Goal: Task Accomplishment & Management: Manage account settings

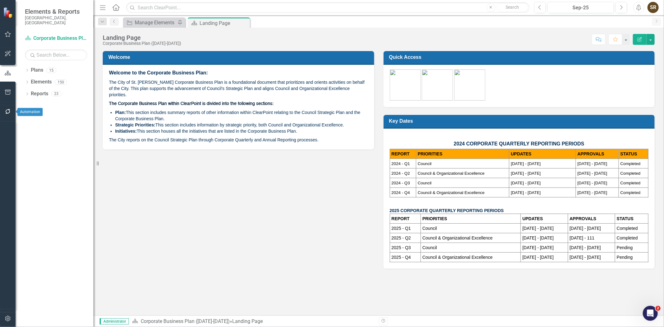
click at [5, 110] on icon "button" at bounding box center [8, 111] width 7 height 5
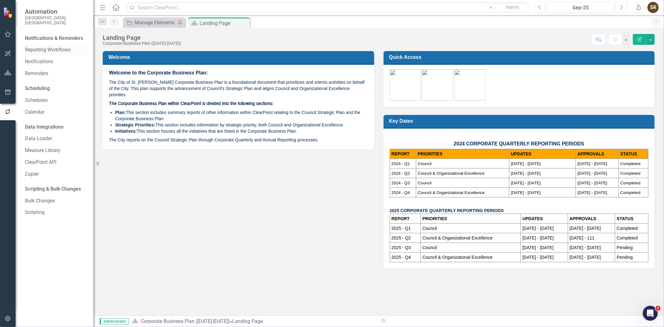
click at [50, 46] on link "Reporting Workflows" at bounding box center [56, 49] width 62 height 7
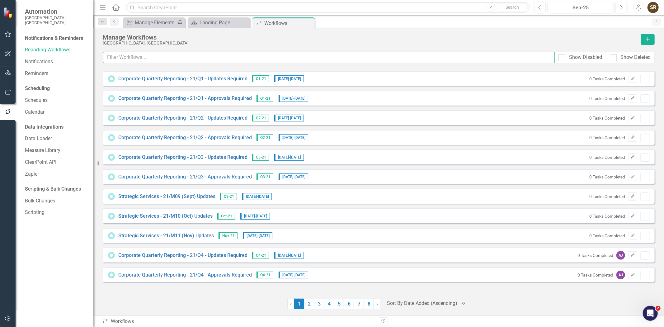
click at [163, 58] on input "text" at bounding box center [329, 58] width 452 height 12
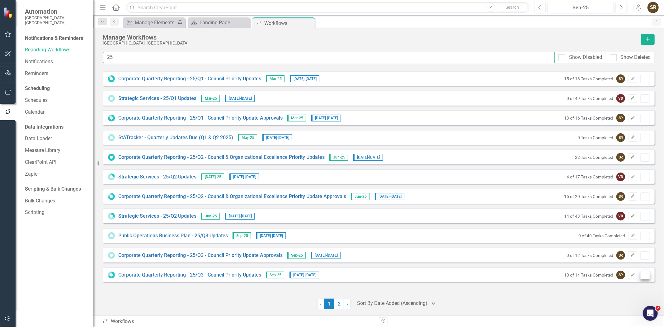
type input "25"
click at [646, 276] on icon "Dropdown Menu" at bounding box center [645, 275] width 5 height 4
click at [637, 284] on link "Preview Preview Workflow" at bounding box center [622, 286] width 58 height 12
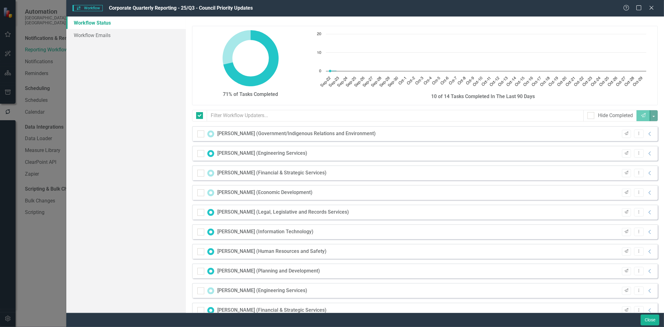
checkbox input "false"
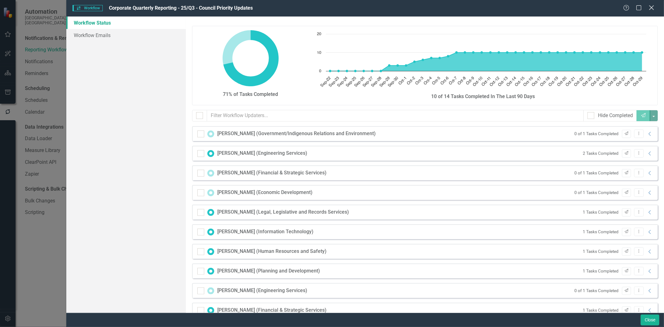
click at [650, 10] on icon "Close" at bounding box center [652, 8] width 8 height 6
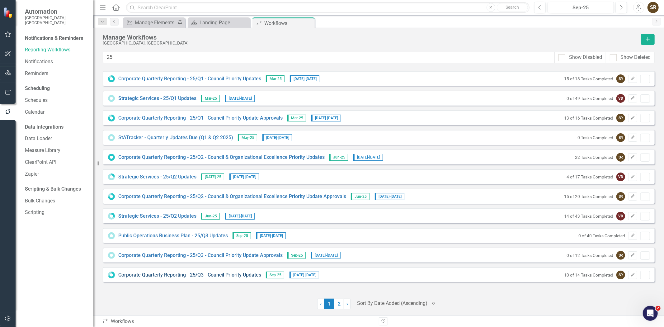
click at [231, 277] on link "Corporate Quarterly Reporting - 25/Q3 - Council Priority Updates" at bounding box center [189, 275] width 143 height 7
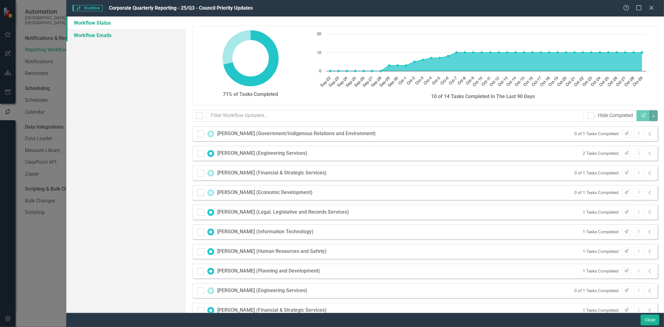
click at [103, 33] on link "Workflow Emails" at bounding box center [126, 35] width 120 height 12
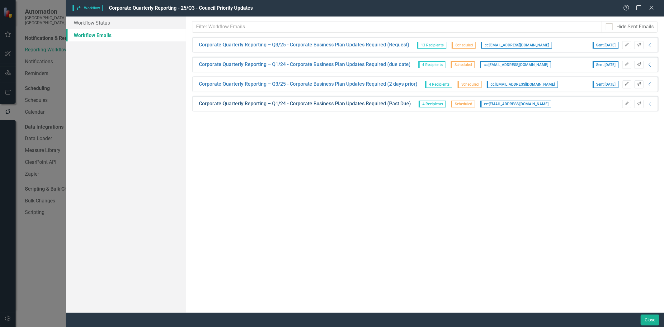
click at [348, 105] on link "Corporate Quarterly Reporting – Q1/24 - Corporate Business Plan Updates Require…" at bounding box center [305, 103] width 212 height 7
click at [348, 105] on body "Automation City of [GEOGRAPHIC_DATA][PERSON_NAME][GEOGRAPHIC_DATA] Notification…" at bounding box center [332, 163] width 664 height 327
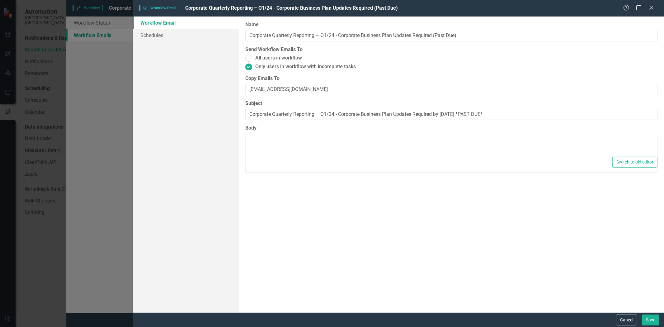
type textarea "<p>Dear {FirstName},</p> <p><span style="color: #953734;"><strong>**According t…"
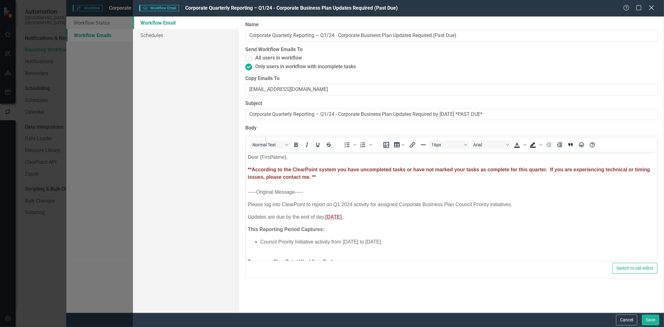
click at [653, 11] on icon "Close" at bounding box center [652, 8] width 8 height 6
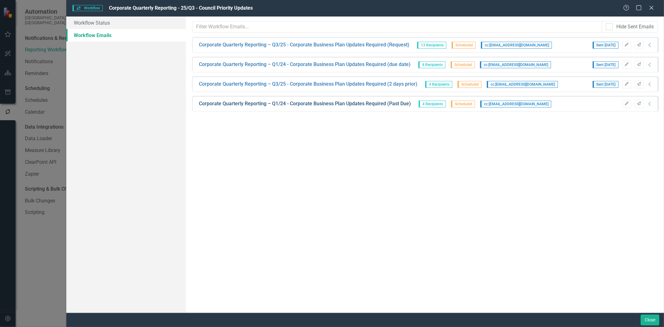
click at [318, 105] on link "Corporate Quarterly Reporting – Q1/24 - Corporate Business Plan Updates Require…" at bounding box center [305, 103] width 212 height 7
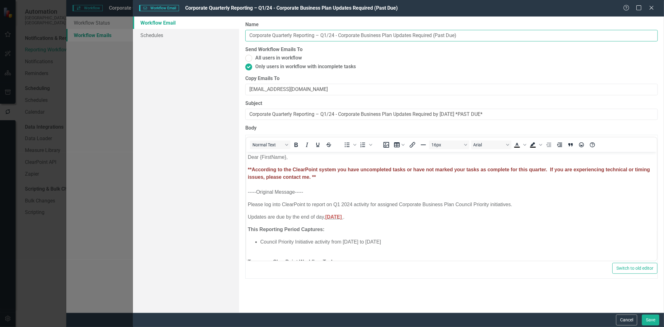
click at [327, 36] on input "Corporate Quarterly Reporting – Q1/24 - Corporate Business Plan Updates Require…" at bounding box center [451, 36] width 413 height 12
click at [335, 35] on input "Corporate Quarterly Reporting – Q3/24 - Corporate Business Plan Updates Require…" at bounding box center [451, 36] width 413 height 12
type input "Corporate Quarterly Reporting – Q3/25 - Corporate Business Plan Updates Require…"
click at [328, 115] on input "Corporate Quarterly Reporting – Q1/24 - Corporate Business Plan Updates Require…" at bounding box center [451, 115] width 413 height 12
click at [334, 113] on input "Corporate Quarterly Reporting – Q3/24 - Corporate Business Plan Updates Require…" at bounding box center [451, 115] width 413 height 12
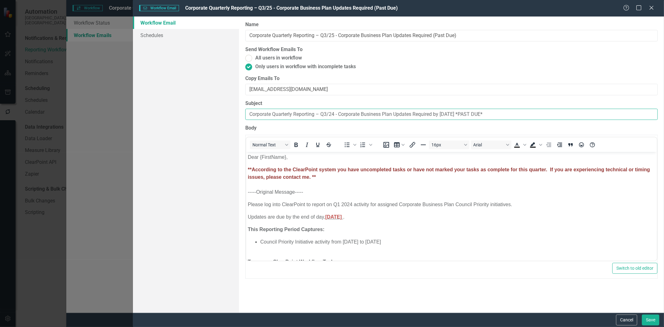
click at [335, 114] on input "Corporate Quarterly Reporting – Q3/24 - Corporate Business Plan Updates Require…" at bounding box center [451, 115] width 413 height 12
click at [472, 115] on input "Corporate Quarterly Reporting – Q3/25 - Corporate Business Plan Updates Require…" at bounding box center [451, 115] width 413 height 12
click at [458, 115] on input "Corporate Quarterly Reporting – Q3/25 - Corporate Business Plan Updates Require…" at bounding box center [451, 115] width 413 height 12
type input "Corporate Quarterly Reporting – Q3/25 - Corporate Business Plan Updates Require…"
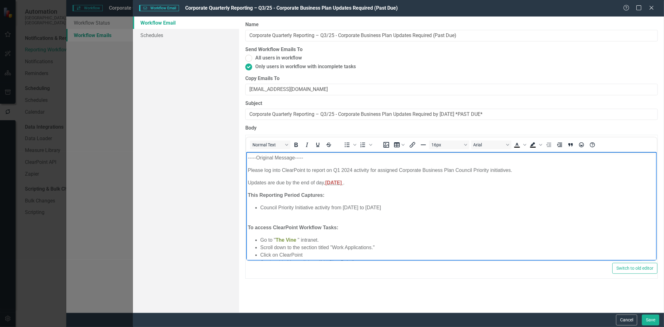
scroll to position [35, 0]
click at [339, 169] on p "Please log into ClearPoint to report on Q1 2024 activity for assigned Corporate…" at bounding box center [452, 169] width 408 height 7
click at [353, 169] on p "Please log into ClearPoint to report on Q3 2024 activity for assigned Corporate…" at bounding box center [452, 169] width 408 height 7
click at [343, 182] on u "[DATE]" at bounding box center [334, 181] width 18 height 5
click at [333, 181] on span "[DATE]" at bounding box center [333, 181] width 17 height 5
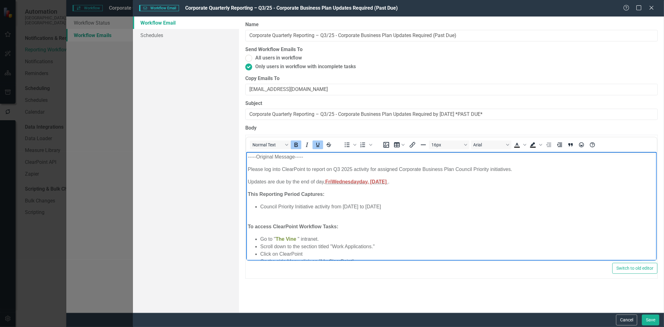
click at [332, 182] on span "FriWednesdayday, [DATE]" at bounding box center [355, 181] width 61 height 5
click at [361, 181] on span "Wednesdayday, [DATE]" at bounding box center [352, 181] width 55 height 5
click at [342, 181] on span "[DATE]" at bounding box center [333, 181] width 17 height 5
click at [342, 182] on span "[DATE]" at bounding box center [333, 181] width 17 height 5
click at [342, 181] on span "[DATE]" at bounding box center [333, 181] width 17 height 5
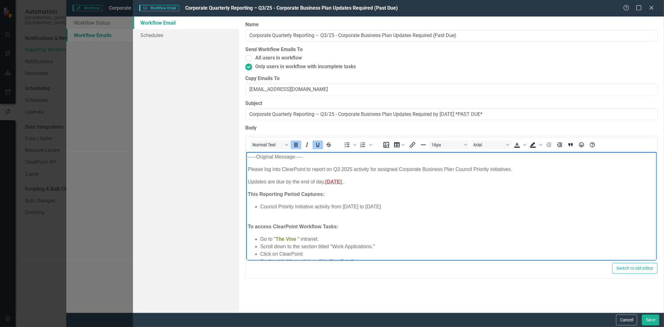
click at [342, 181] on span "[DATE]" at bounding box center [333, 181] width 17 height 5
click at [359, 206] on li "Council Priority Initiative activity from [DATE] to [DATE]" at bounding box center [457, 206] width 395 height 7
click at [369, 206] on li "Council Priority Initiative activity from [DATE] to [DATE]" at bounding box center [457, 206] width 395 height 7
click at [384, 207] on li "Council Priority Initiative activity from [DATE] to [DATE]" at bounding box center [457, 206] width 395 height 7
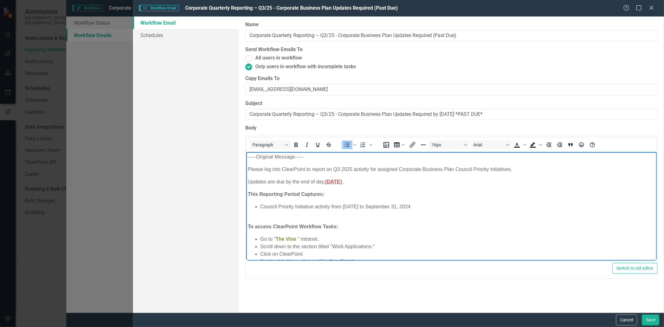
click at [406, 206] on li "Council Priority Initiative activity from [DATE] to September 31, 2024" at bounding box center [457, 206] width 395 height 7
click at [407, 207] on li "Council Priority Initiative activity from [DATE] to September 31, 2024" at bounding box center [457, 206] width 395 height 7
click at [421, 207] on li "Council Priority Initiative activity from [DATE] to [DATE]" at bounding box center [457, 206] width 395 height 7
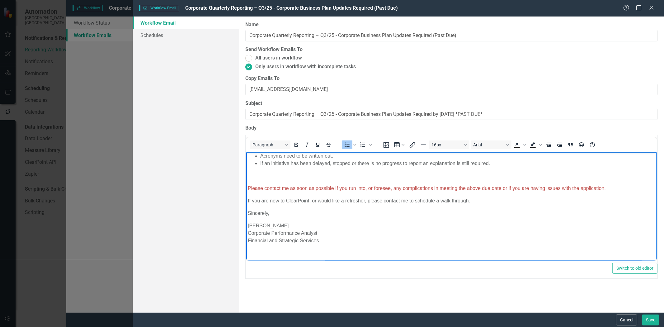
scroll to position [190, 0]
click at [648, 318] on button "Save" at bounding box center [650, 320] width 17 height 11
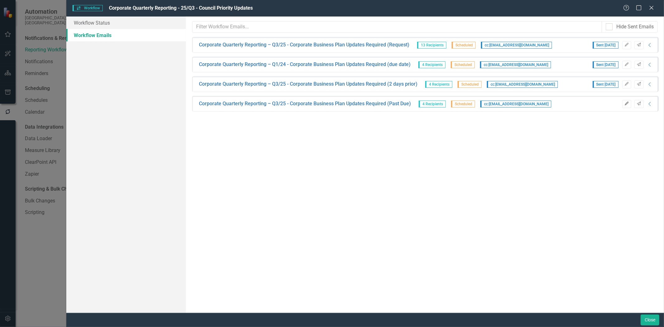
click at [627, 105] on icon "Edit" at bounding box center [627, 104] width 5 height 4
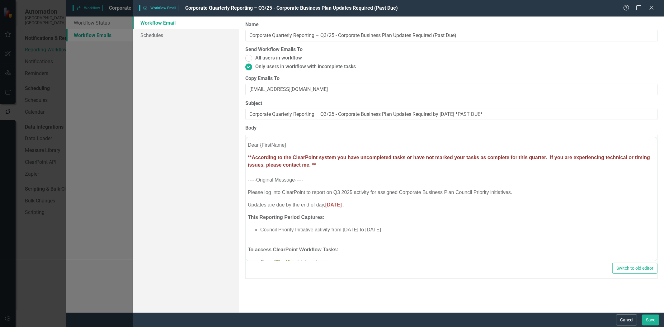
scroll to position [0, 0]
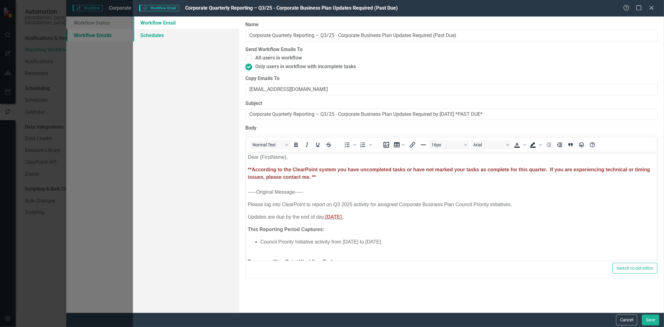
click at [148, 35] on link "Schedules" at bounding box center [186, 35] width 106 height 12
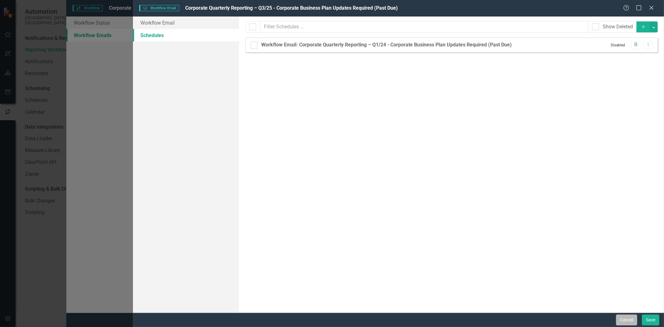
click at [632, 322] on button "Cancel" at bounding box center [626, 320] width 21 height 11
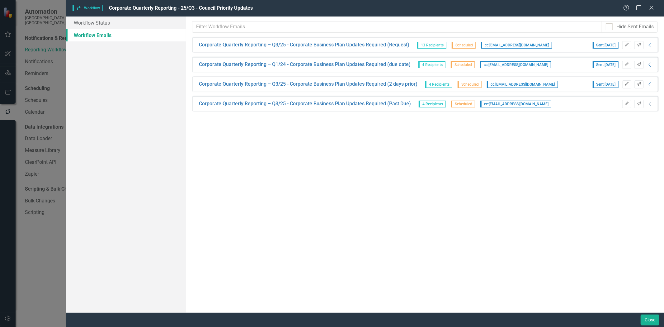
click at [649, 104] on icon "Collapse" at bounding box center [650, 104] width 6 height 5
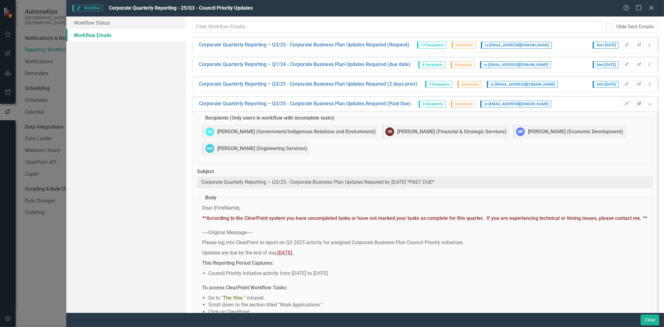
click at [637, 103] on icon "Send" at bounding box center [639, 104] width 5 height 4
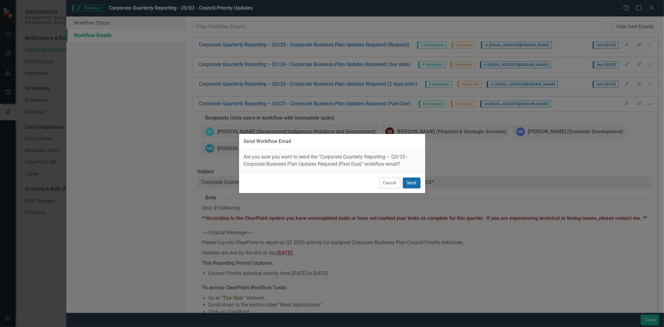
click at [417, 183] on button "Send" at bounding box center [412, 183] width 18 height 11
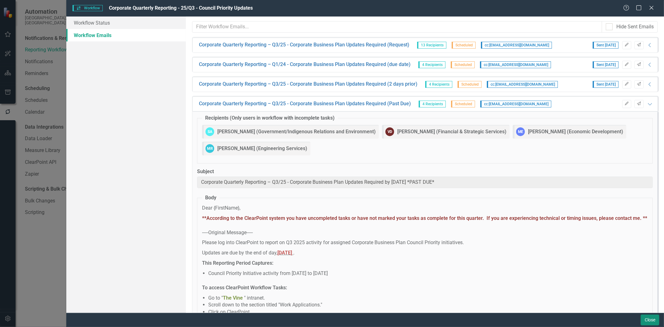
click at [644, 321] on button "Close" at bounding box center [650, 320] width 19 height 11
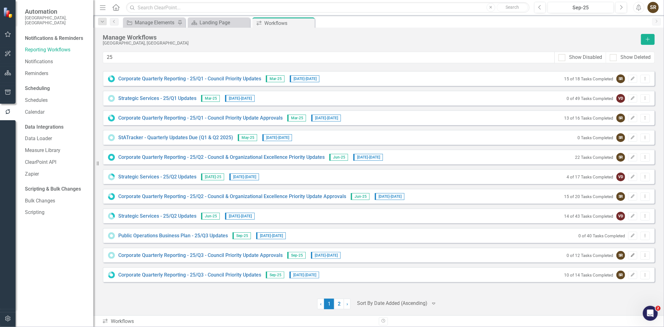
click at [631, 257] on icon "Edit" at bounding box center [633, 256] width 5 height 4
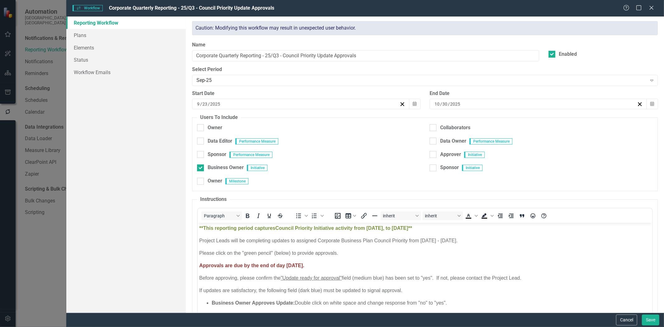
click at [395, 229] on strong "Council Priority Initiative activity from [DATE], to [DATE]**" at bounding box center [343, 227] width 137 height 5
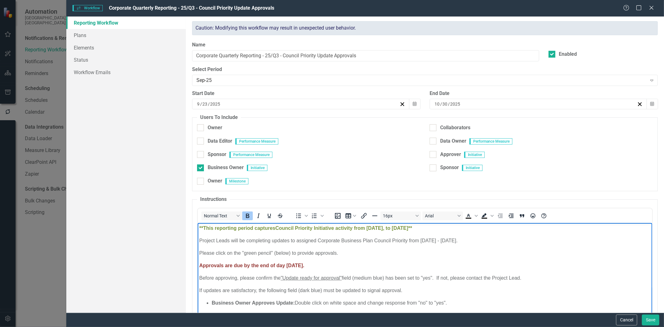
click at [412, 229] on strong "Council Priority Initiative activity from [DATE], to [DATE]**" at bounding box center [343, 227] width 137 height 5
click at [452, 241] on p "Project Leads will be completing updates to assigned Corporate Business Plan Co…" at bounding box center [425, 240] width 452 height 7
click at [481, 239] on p "Project Leads will be completing updates to assigned Corporate Business Plan Co…" at bounding box center [425, 240] width 452 height 7
click at [492, 240] on p "Project Leads will be completing updates to assigned Corporate Business Plan Co…" at bounding box center [425, 240] width 452 height 7
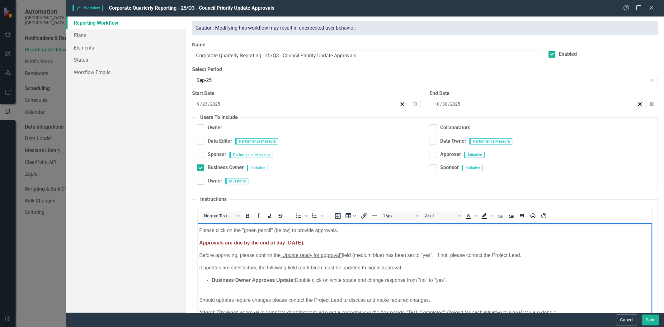
scroll to position [26, 0]
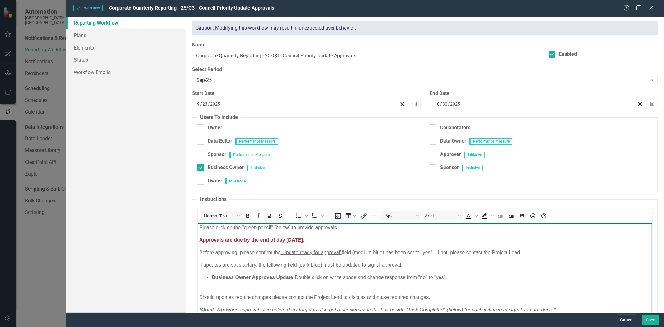
click at [305, 240] on span "Approvals are due by the end of day [DATE]." at bounding box center [251, 239] width 105 height 5
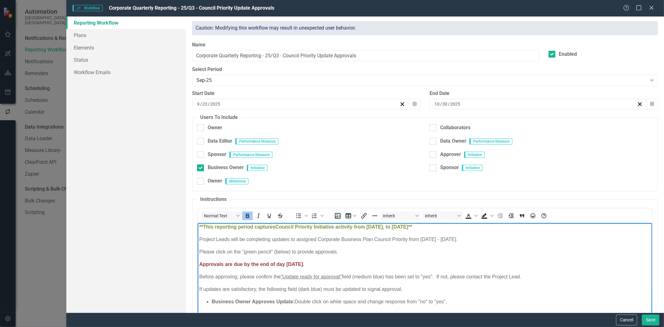
scroll to position [0, 0]
click at [650, 318] on button "Save" at bounding box center [650, 320] width 17 height 11
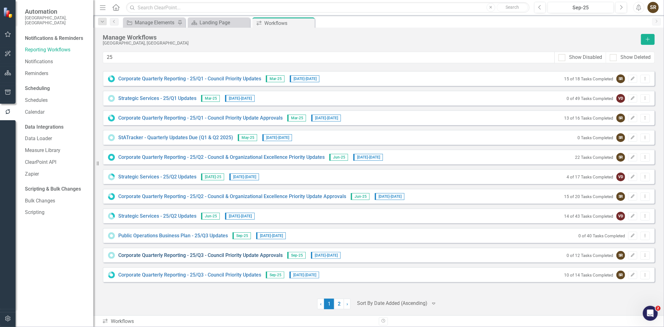
click at [261, 256] on link "Corporate Quarterly Reporting - 25/Q3 - Council Priority Update Approvals" at bounding box center [200, 255] width 164 height 7
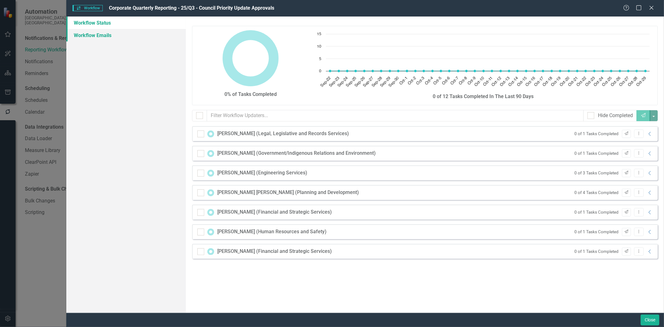
click at [106, 34] on link "Workflow Emails" at bounding box center [126, 35] width 120 height 12
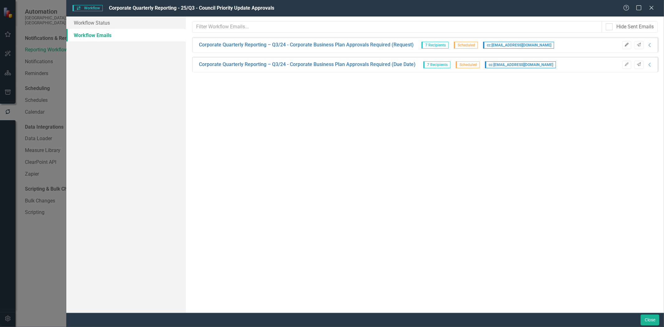
click at [627, 45] on icon "Edit" at bounding box center [627, 45] width 5 height 4
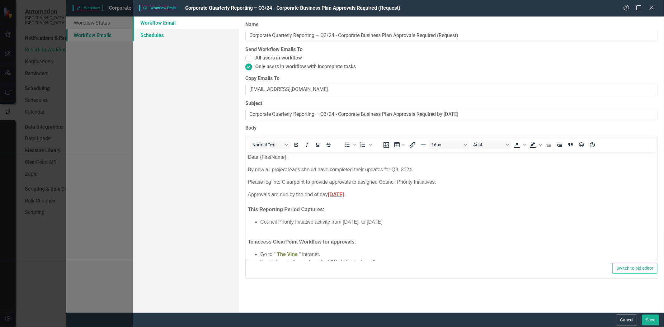
click at [154, 37] on link "Schedules" at bounding box center [186, 35] width 106 height 12
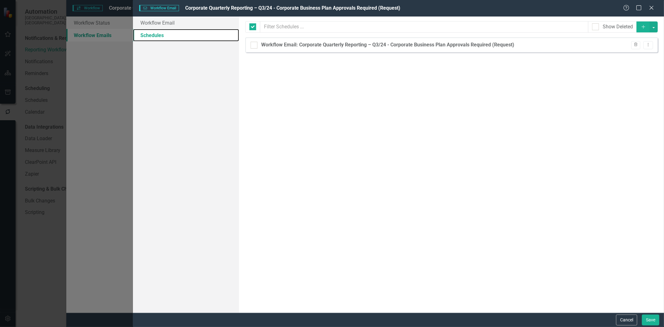
checkbox input "false"
click at [631, 321] on button "Cancel" at bounding box center [626, 320] width 21 height 11
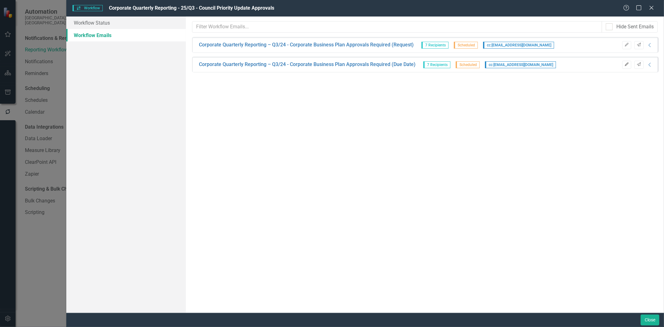
click at [628, 65] on icon "Edit" at bounding box center [627, 65] width 5 height 4
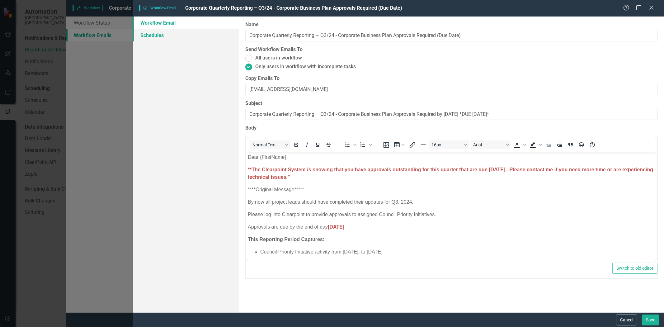
click at [145, 35] on link "Schedules" at bounding box center [186, 35] width 106 height 12
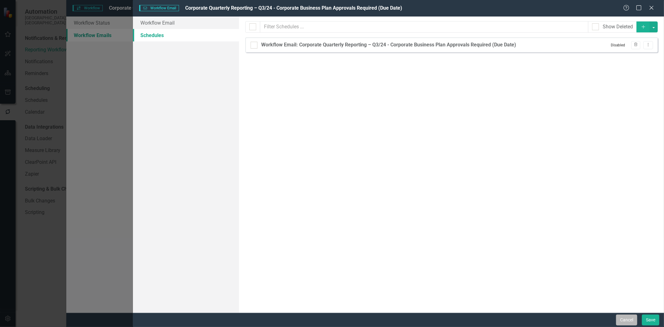
click at [625, 320] on button "Cancel" at bounding box center [626, 320] width 21 height 11
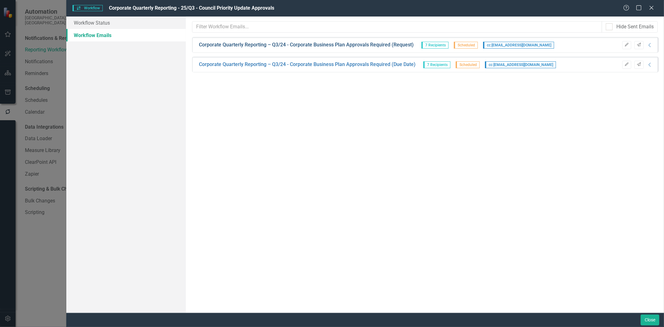
click at [275, 44] on link "Corporate Quarterly Reporting – Q3/24 - Corporate Business Plan Approvals Requi…" at bounding box center [306, 44] width 215 height 7
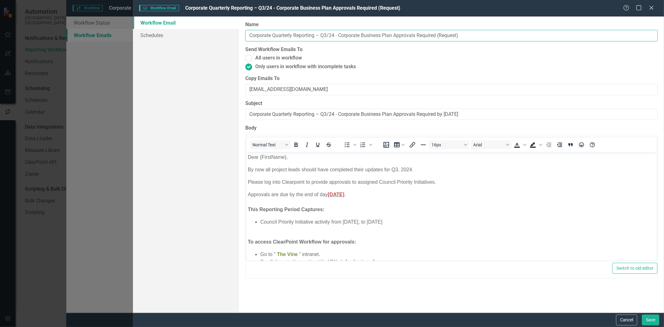
click at [335, 36] on input "Corporate Quarterly Reporting – Q3/24 - Corporate Business Plan Approvals Requi…" at bounding box center [451, 36] width 413 height 12
type input "Corporate Quarterly Reporting – Q3/25 - Corporate Business Plan Approvals Requi…"
click at [335, 114] on input "Corporate Quarterly Reporting – Q3/24 - Corporate Business Plan Approvals Requi…" at bounding box center [451, 115] width 413 height 12
click at [469, 116] on input "Corporate Quarterly Reporting – Q3/25 - Corporate Business Plan Approvals Requi…" at bounding box center [451, 115] width 413 height 12
click at [484, 115] on input "Corporate Quarterly Reporting – Q3/25 - Corporate Business Plan Approvals Requi…" at bounding box center [451, 115] width 413 height 12
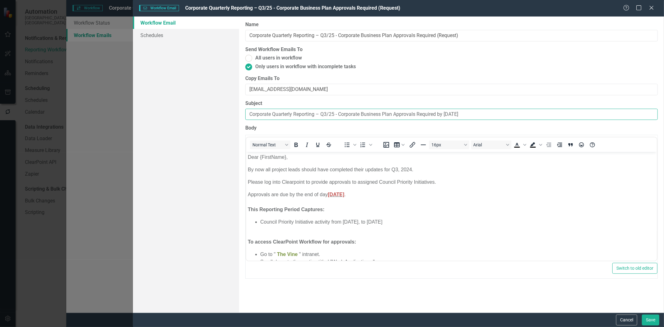
type input "Corporate Quarterly Reporting – Q3/25 - Corporate Business Plan Approvals Requi…"
click at [411, 169] on p "By now all project leads should have completed their updates for Q3, 2024." at bounding box center [452, 169] width 408 height 7
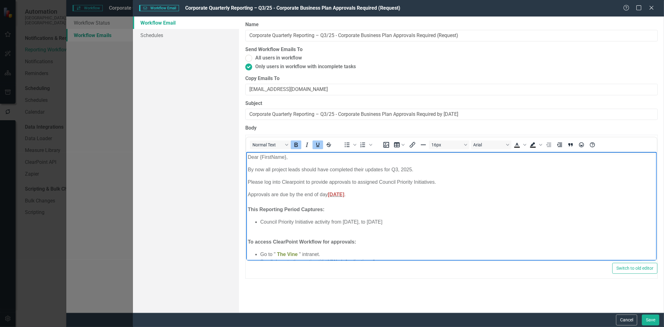
click at [344, 194] on span "[DATE]" at bounding box center [336, 194] width 17 height 5
click at [344, 195] on span "[DATE]" at bounding box center [336, 194] width 17 height 5
click at [369, 222] on li "Council Priority Initiative activity from [DATE], to [DATE]" at bounding box center [457, 221] width 395 height 7
click at [423, 222] on li "Council Priority Initiative activity from [DATE], to [DATE]" at bounding box center [457, 221] width 395 height 7
click at [649, 319] on button "Save" at bounding box center [650, 320] width 17 height 11
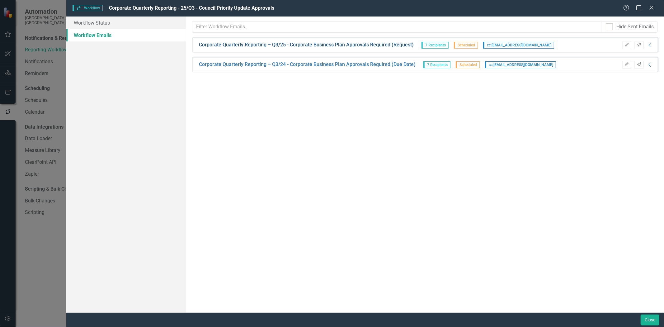
click at [373, 46] on link "Corporate Quarterly Reporting – Q3/25 - Corporate Business Plan Approvals Requi…" at bounding box center [306, 44] width 215 height 7
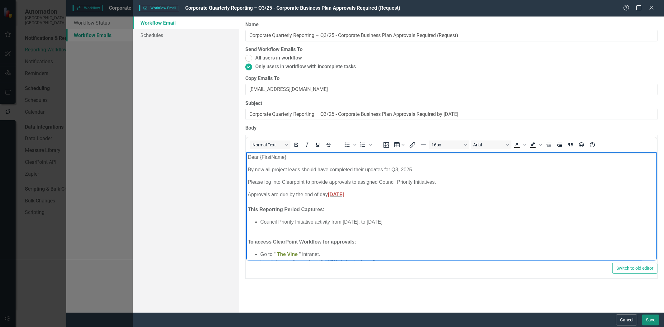
click at [648, 318] on button "Save" at bounding box center [650, 320] width 17 height 11
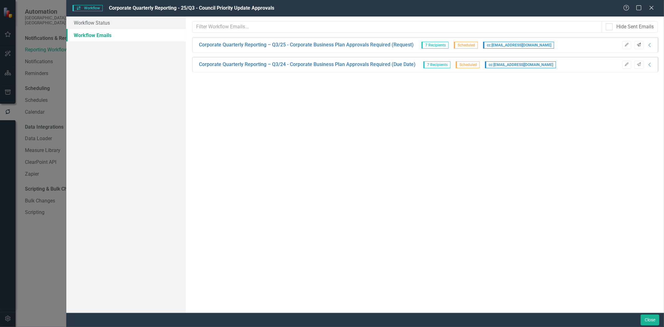
click at [639, 46] on icon "Send" at bounding box center [639, 45] width 5 height 4
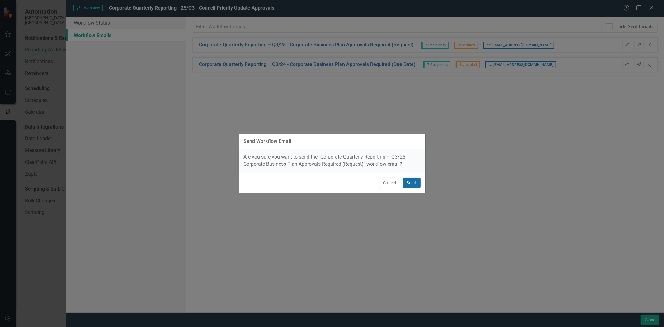
click at [413, 184] on button "Send" at bounding box center [412, 183] width 18 height 11
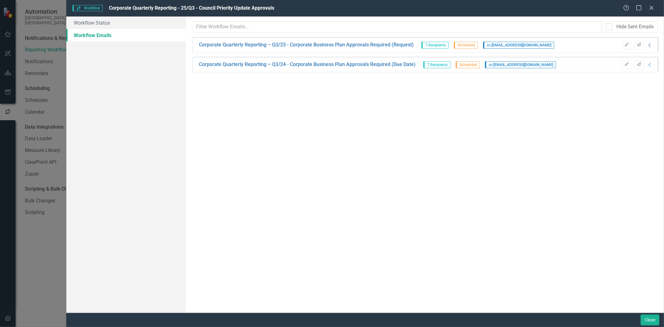
click at [648, 46] on icon "Collapse" at bounding box center [650, 45] width 6 height 5
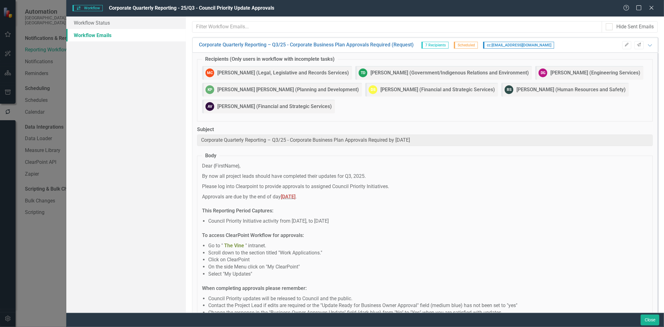
click at [587, 212] on p "Approvals are due by the end of day [DATE] . This Reporting Period Captures:" at bounding box center [425, 203] width 446 height 21
click at [655, 10] on icon "Close" at bounding box center [652, 8] width 8 height 6
